Goal: Check status: Check status

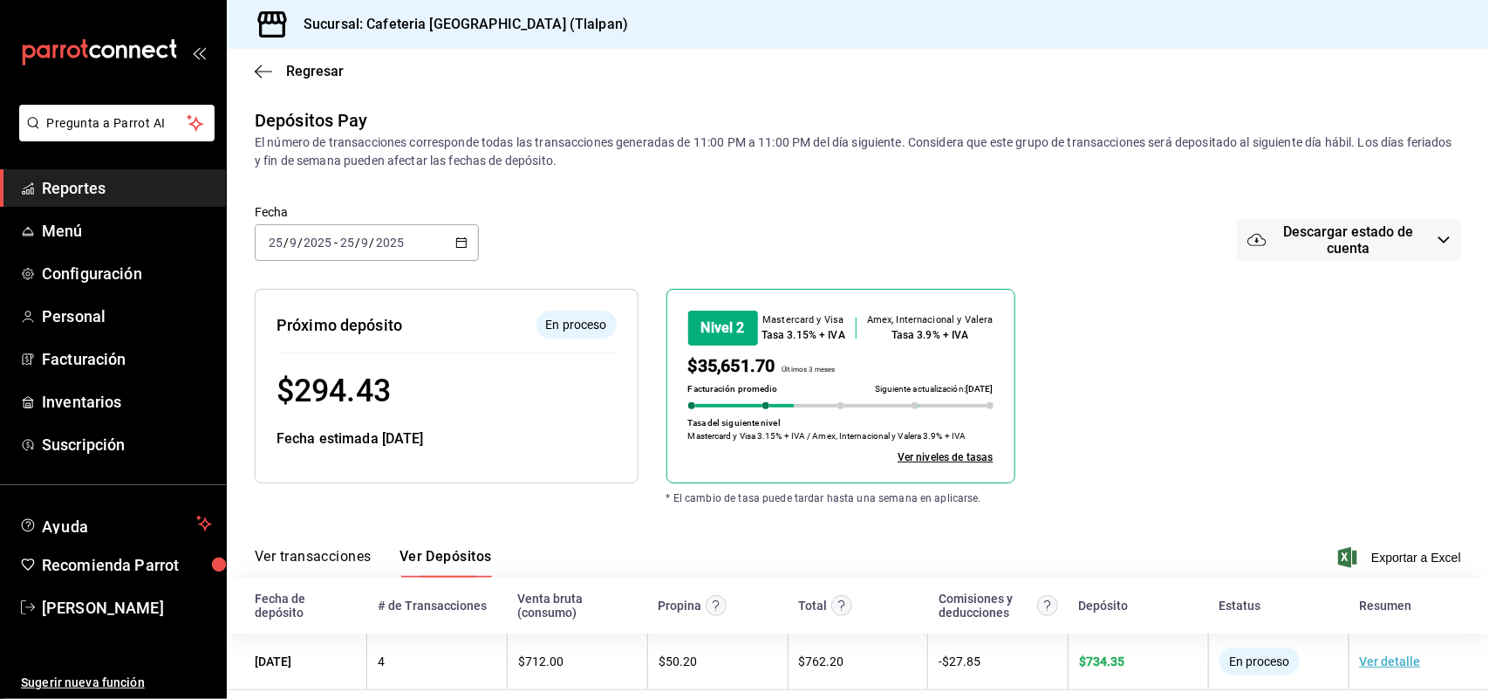
scroll to position [22, 0]
click at [93, 186] on span "Reportes" at bounding box center [127, 188] width 170 height 24
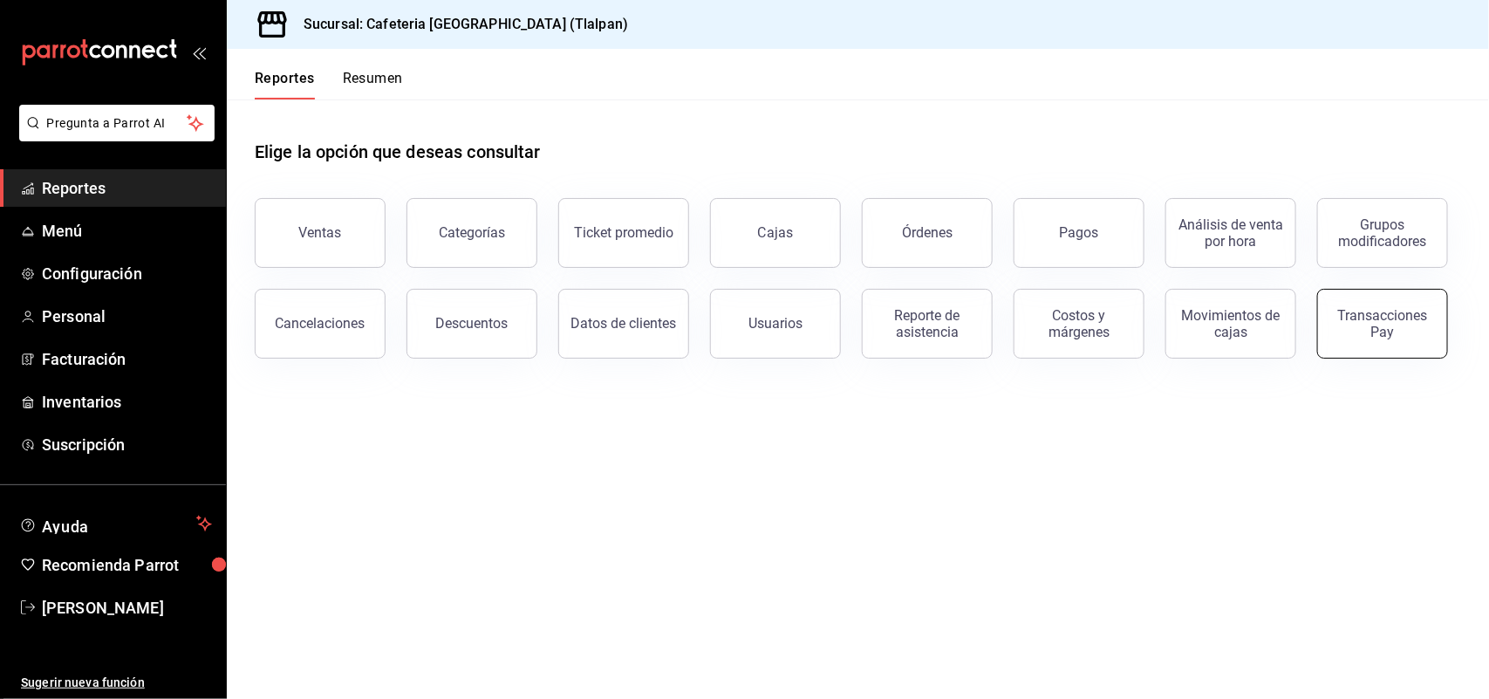
click at [1337, 308] on div "Transacciones Pay" at bounding box center [1383, 323] width 108 height 33
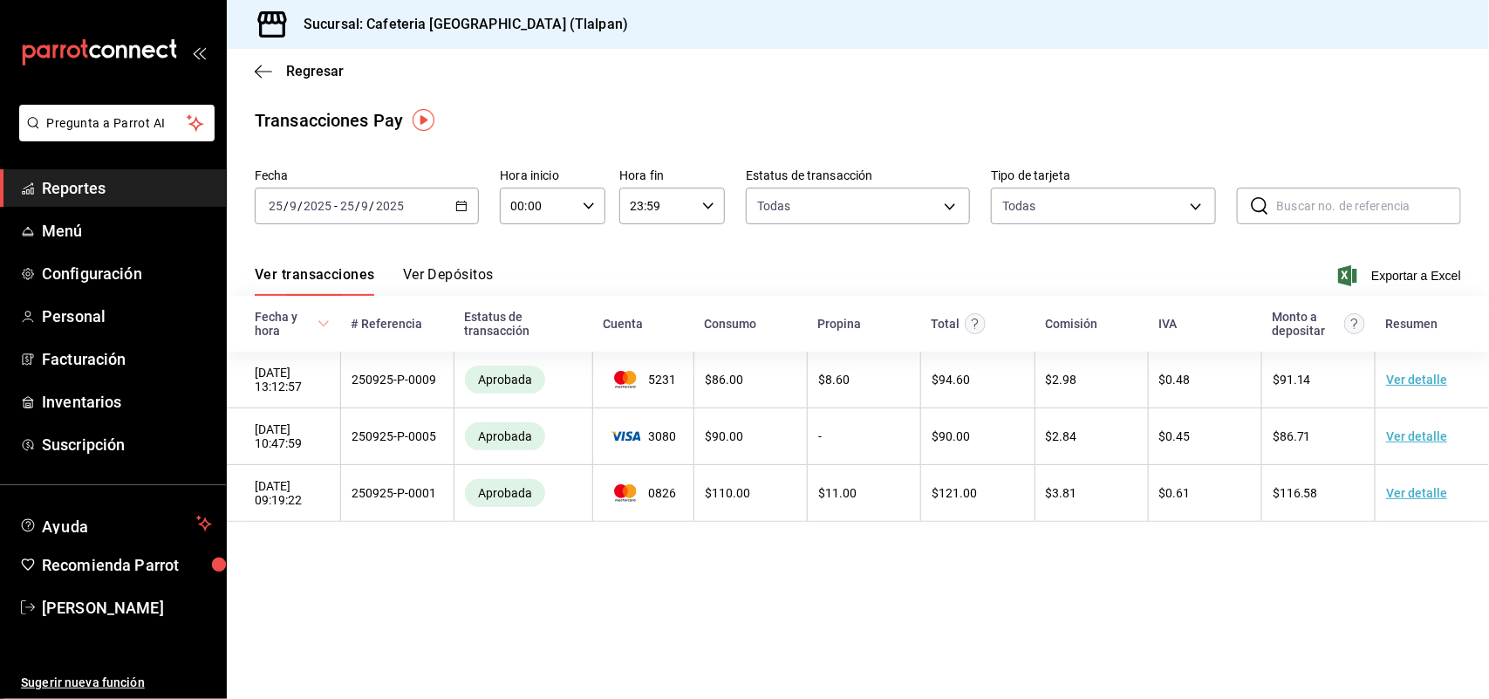
click at [456, 267] on button "Ver Depósitos" at bounding box center [448, 281] width 91 height 30
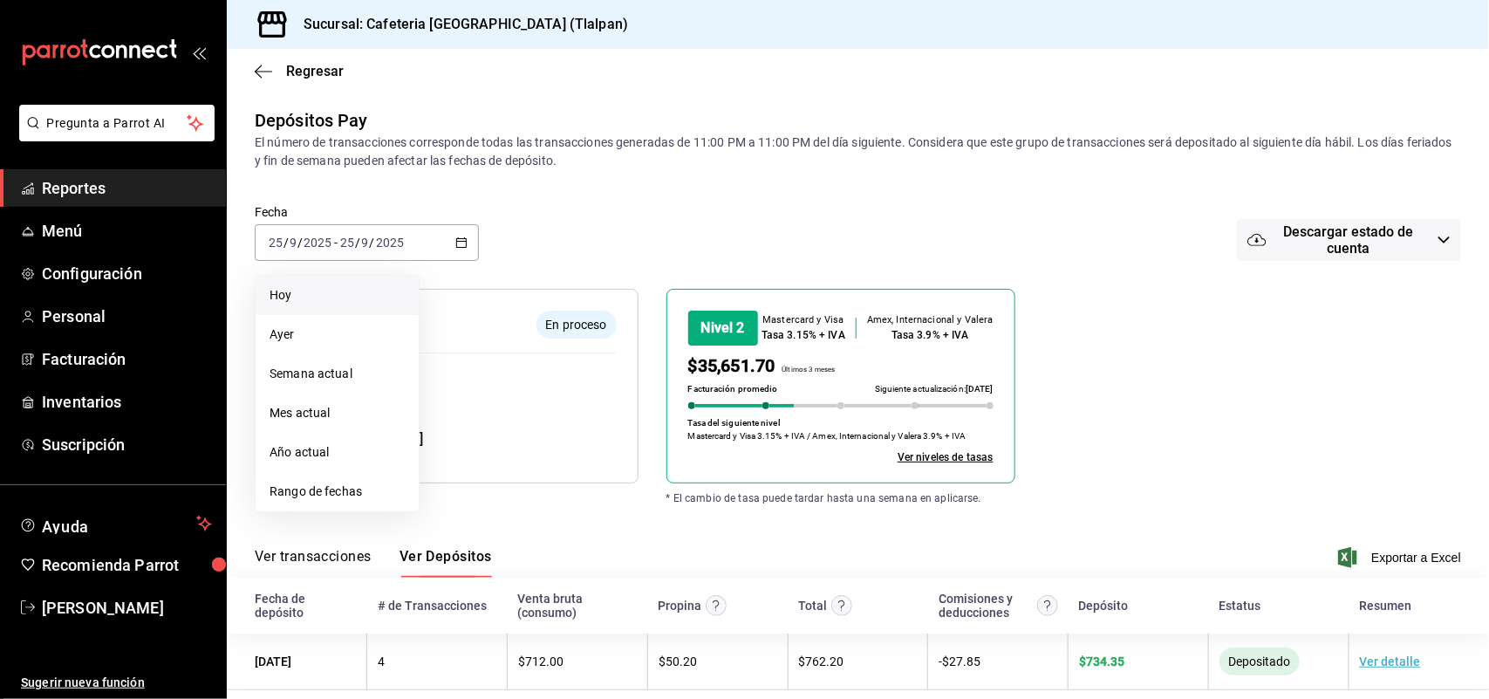
click at [367, 311] on li "Hoy" at bounding box center [337, 295] width 163 height 39
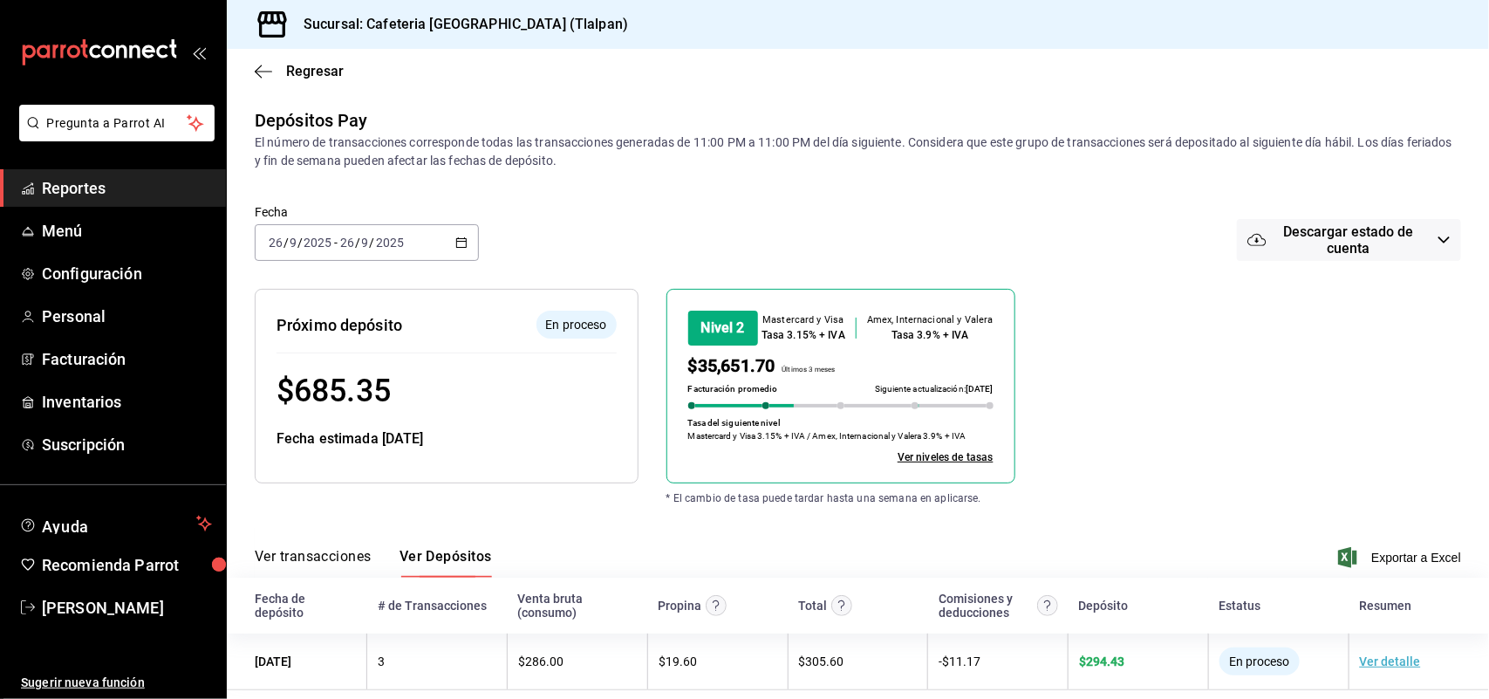
scroll to position [22, 0]
